Goal: Navigation & Orientation: Go to known website

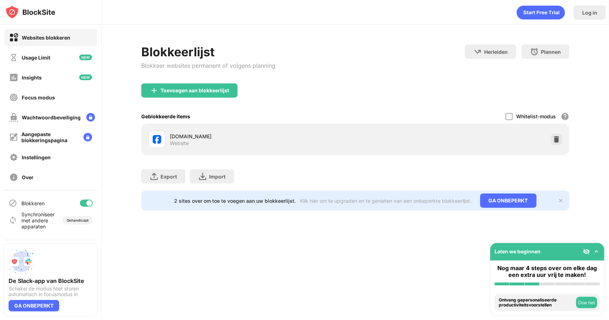
click at [81, 202] on div at bounding box center [86, 203] width 13 height 7
click at [85, 202] on div at bounding box center [84, 204] width 6 height 6
